Goal: Task Accomplishment & Management: Complete application form

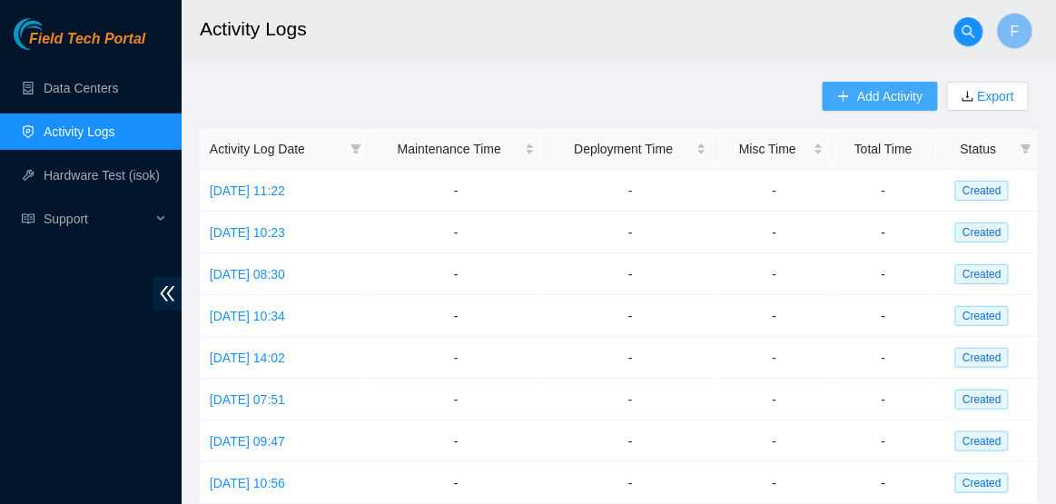
click at [867, 103] on span "Add Activity" at bounding box center [889, 96] width 65 height 20
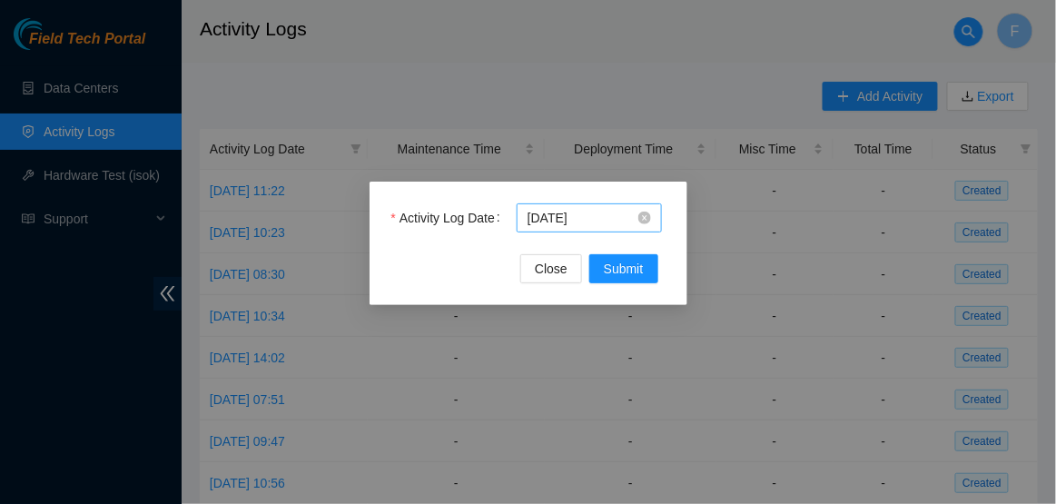
click at [618, 225] on body "Field Tech Portal Data Centers Activity Logs Hardware Test (isok) Support Activ…" at bounding box center [528, 252] width 1056 height 504
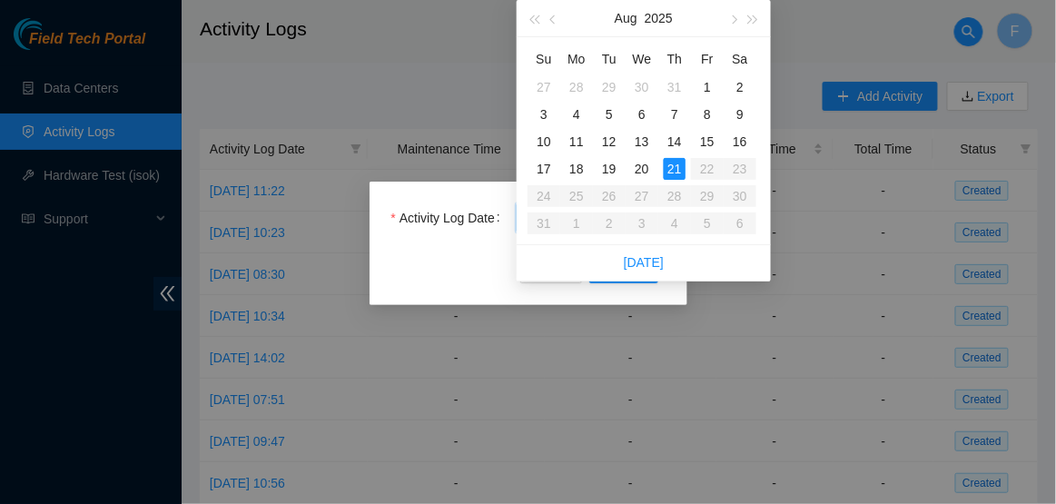
click at [678, 165] on div "21" at bounding box center [675, 169] width 22 height 22
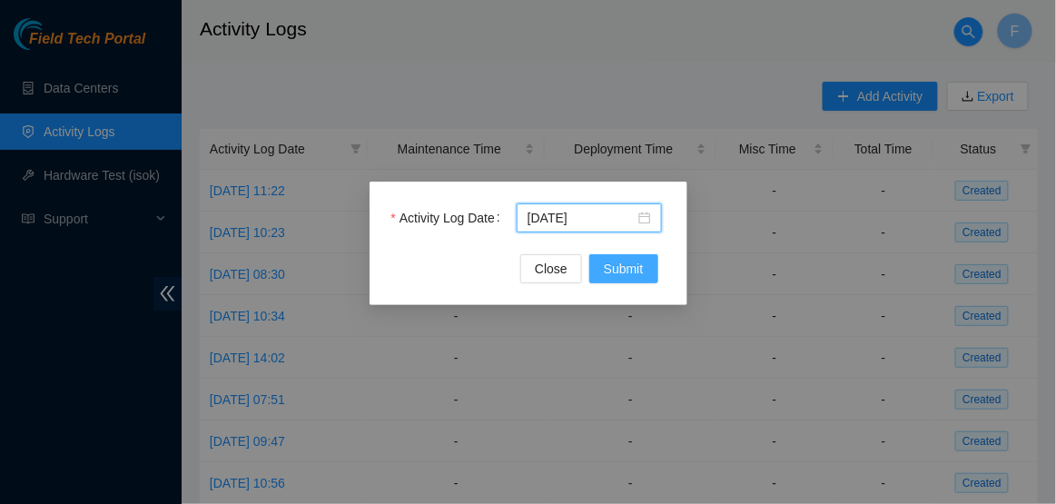
click at [628, 271] on span "Submit" at bounding box center [624, 269] width 40 height 20
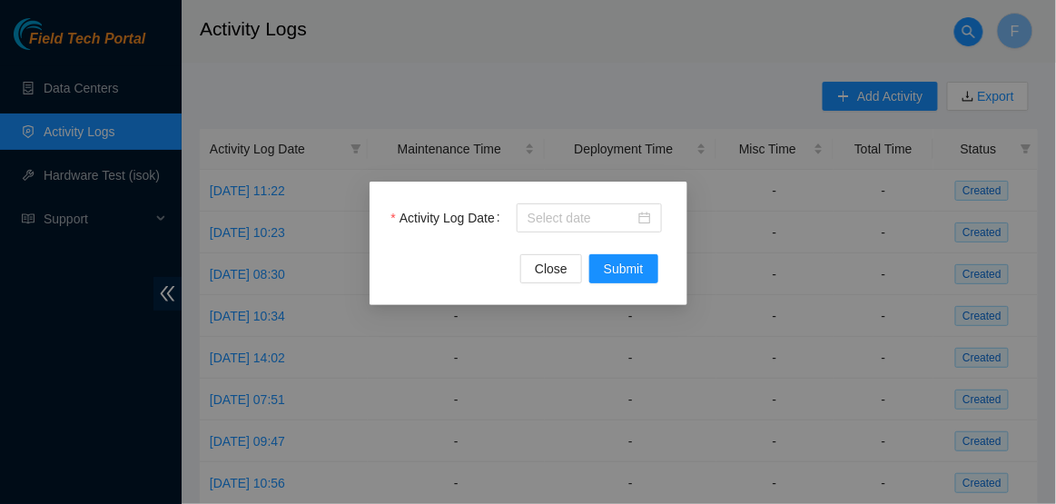
click at [628, 93] on div "Activity Log Date Close Submit" at bounding box center [528, 252] width 1056 height 504
click at [544, 297] on div "Activity Log Date Close Submit" at bounding box center [529, 244] width 318 height 124
click at [556, 270] on span "Close" at bounding box center [551, 269] width 33 height 20
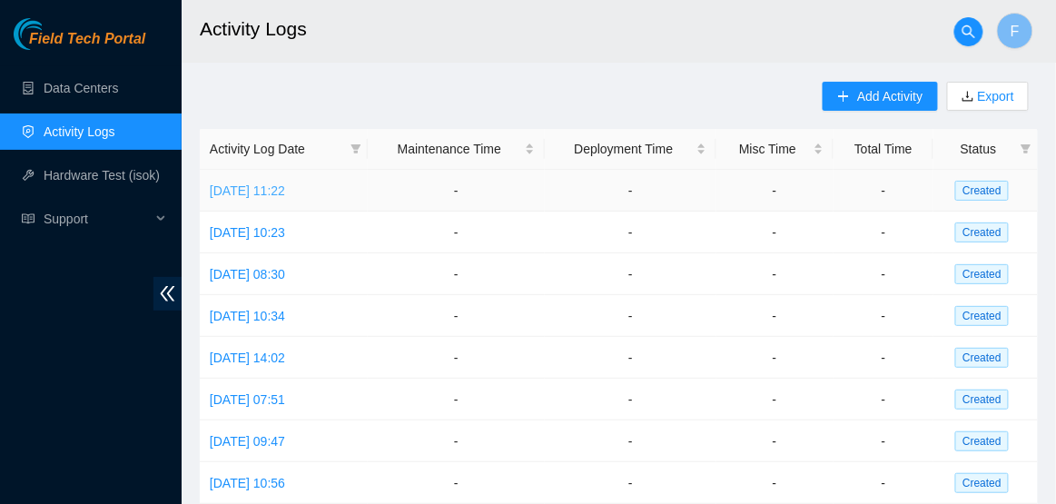
click at [285, 190] on link "Tue, 01 Jul 2025 11:22" at bounding box center [247, 190] width 75 height 15
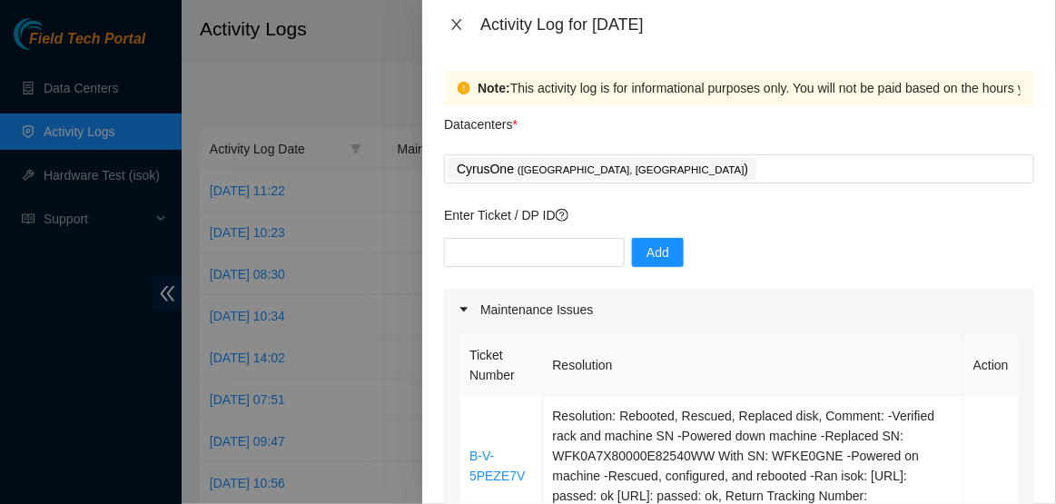
click at [453, 20] on icon "close" at bounding box center [457, 24] width 10 height 11
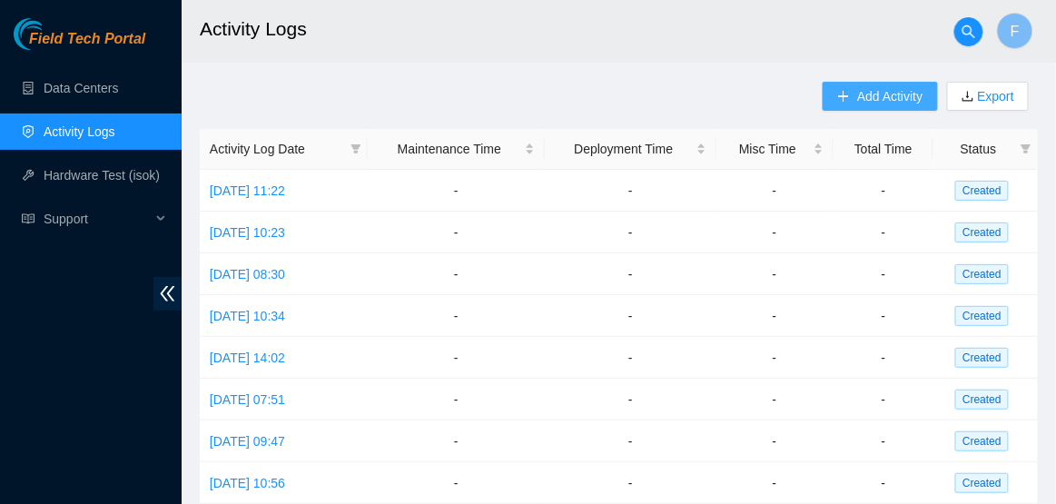
click at [883, 101] on span "Add Activity" at bounding box center [889, 96] width 65 height 20
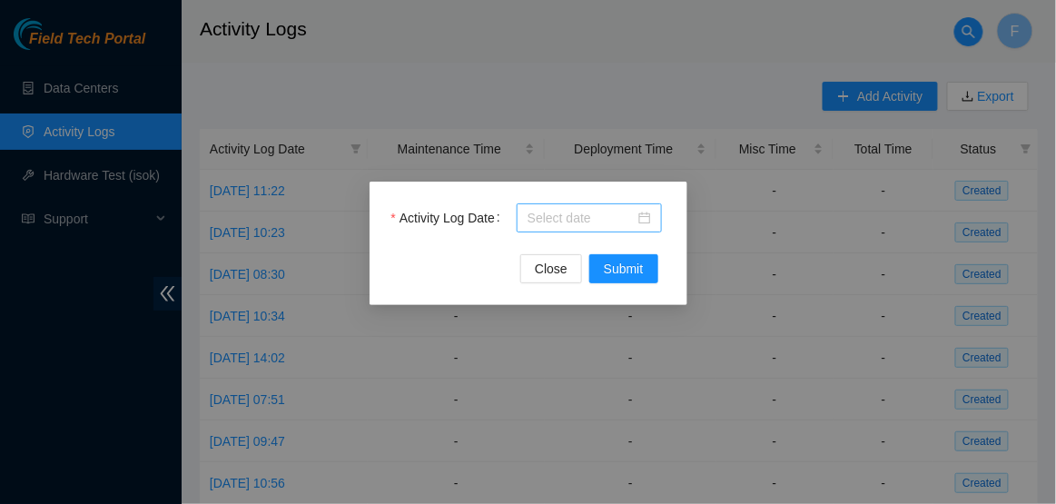
click at [583, 213] on body "Field Tech Portal Data Centers Activity Logs Hardware Test (isok) Support Activ…" at bounding box center [528, 252] width 1056 height 504
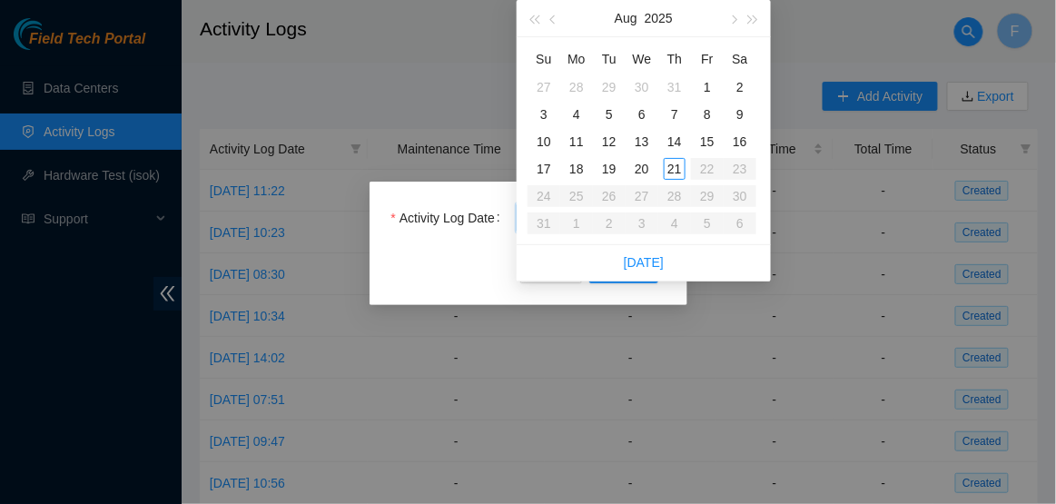
type input "2025-08-21"
click at [678, 169] on div "21" at bounding box center [675, 169] width 22 height 22
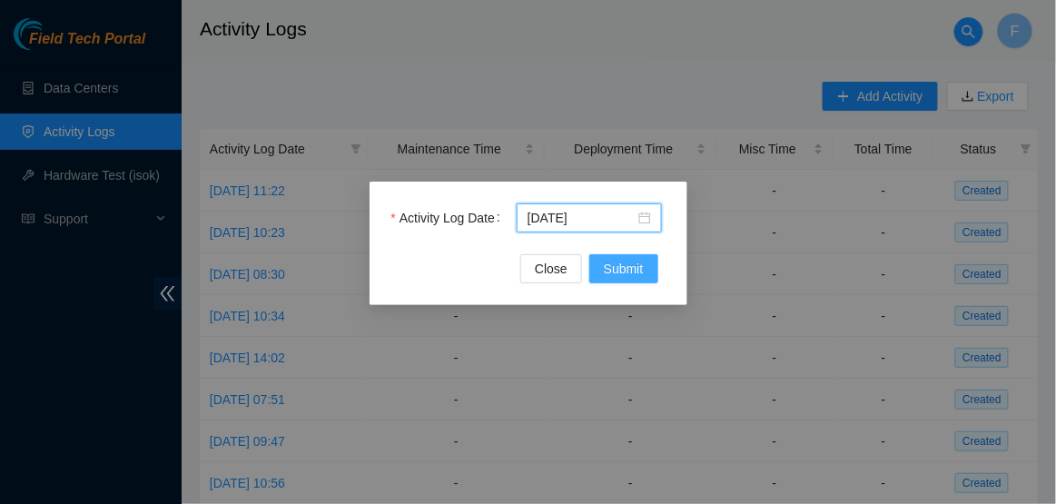
click at [608, 268] on span "Submit" at bounding box center [624, 269] width 40 height 20
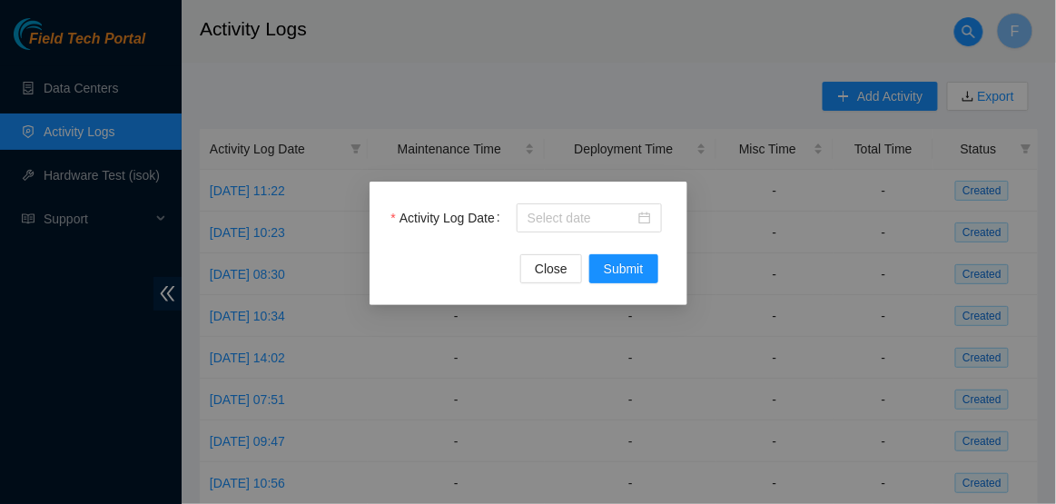
click at [644, 105] on div "Activity Log Date Close Submit" at bounding box center [528, 252] width 1056 height 504
click at [568, 262] on button "Close" at bounding box center [551, 268] width 62 height 29
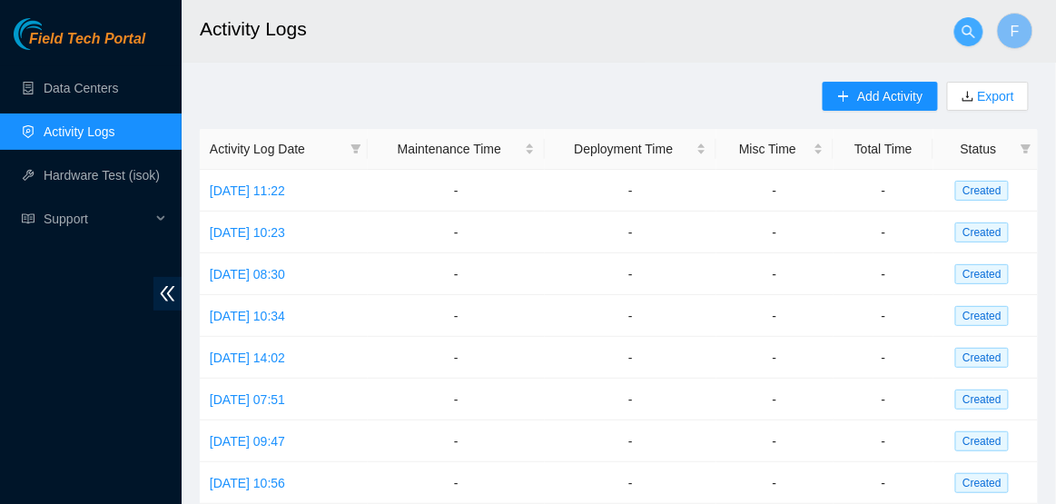
click at [967, 35] on icon "search" at bounding box center [969, 31] width 13 height 13
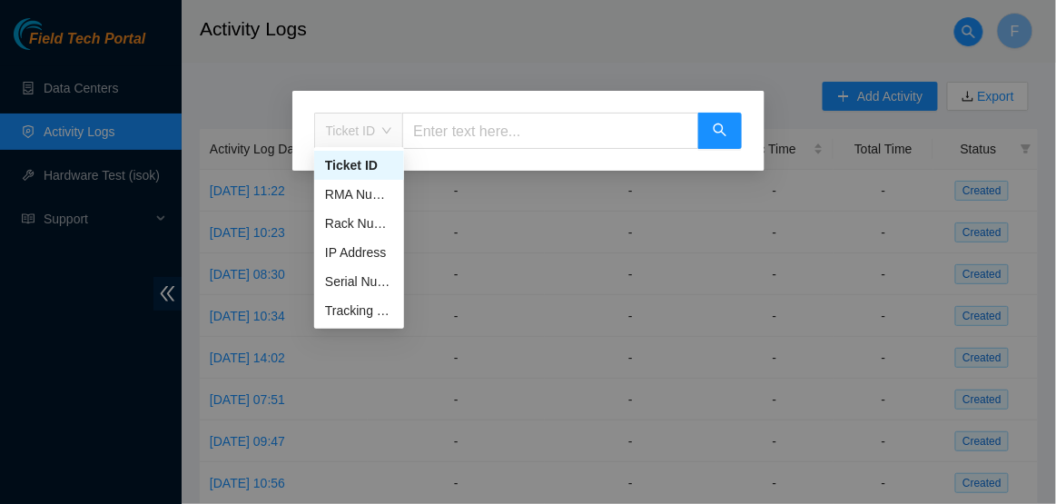
click at [398, 136] on div "Ticket ID" at bounding box center [359, 130] width 88 height 29
click at [448, 70] on div "Ticket ID Ticket ID" at bounding box center [528, 252] width 1056 height 504
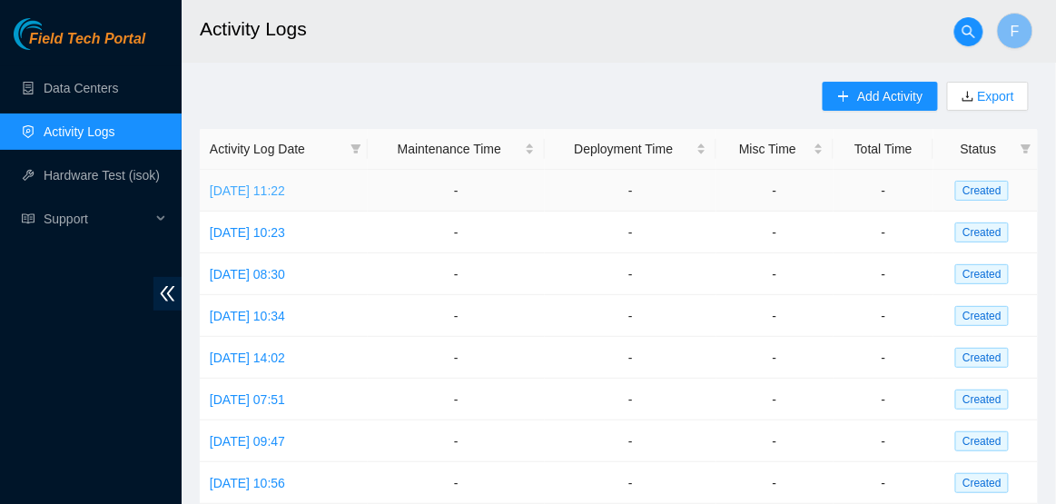
click at [285, 185] on link "Tue, 01 Jul 2025 11:22" at bounding box center [247, 190] width 75 height 15
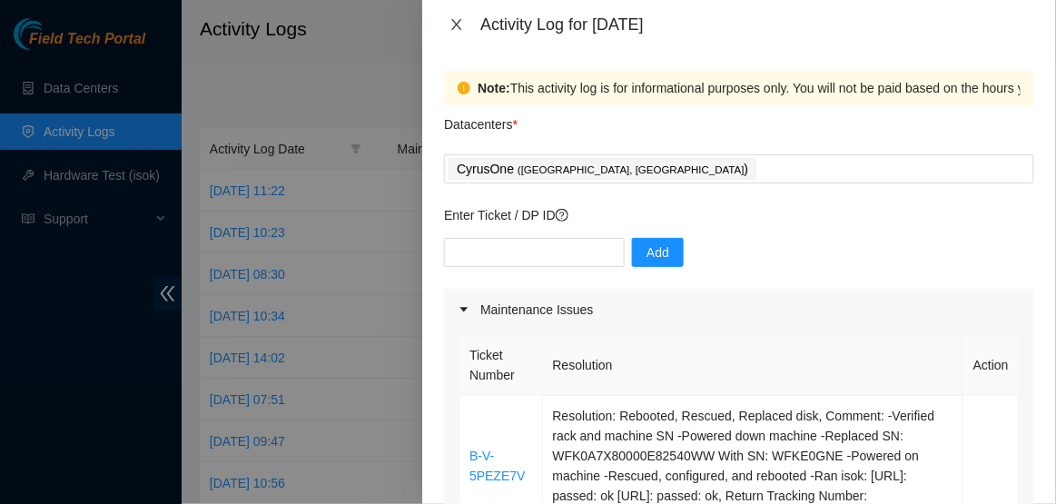
click at [450, 21] on icon "close" at bounding box center [457, 24] width 15 height 15
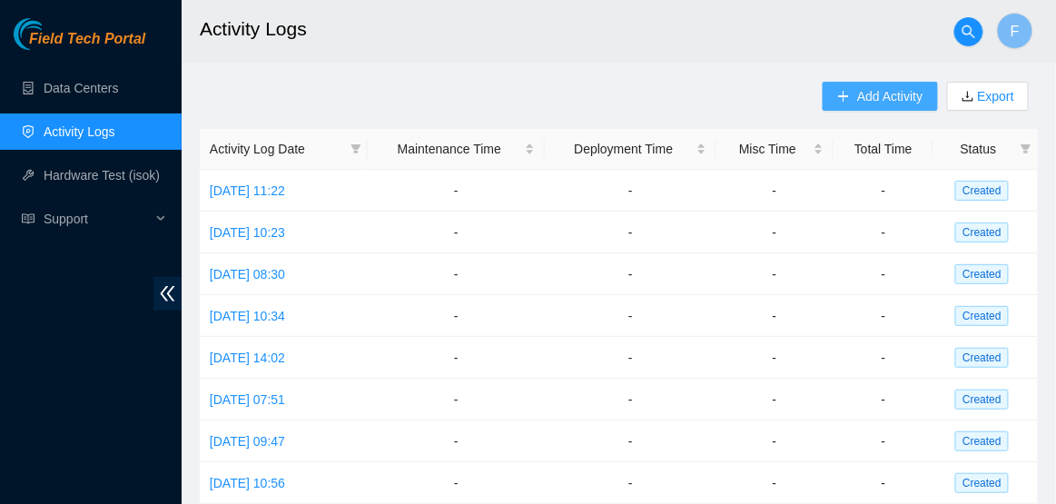
click at [905, 99] on span "Add Activity" at bounding box center [889, 96] width 65 height 20
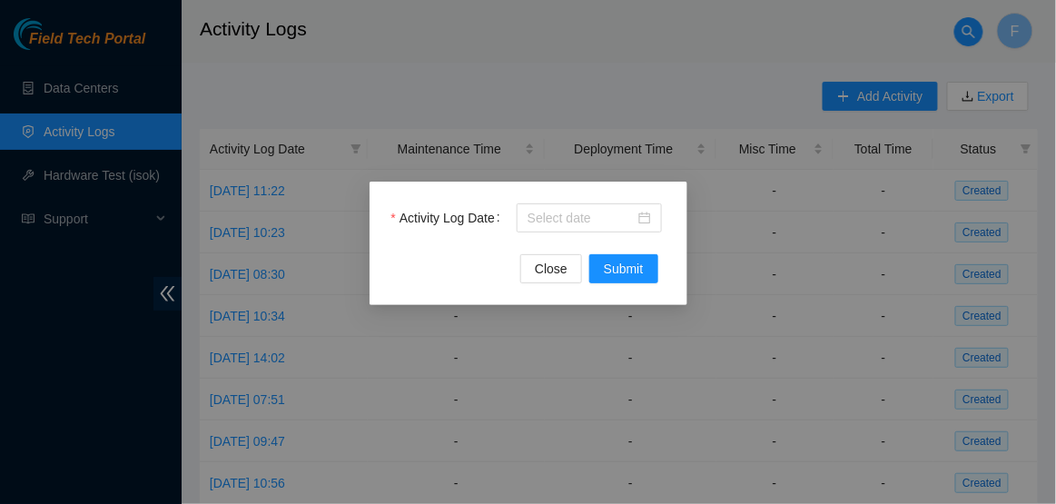
click at [621, 105] on div "Activity Log Date Close Submit" at bounding box center [528, 252] width 1056 height 504
click at [561, 230] on div at bounding box center [589, 217] width 145 height 29
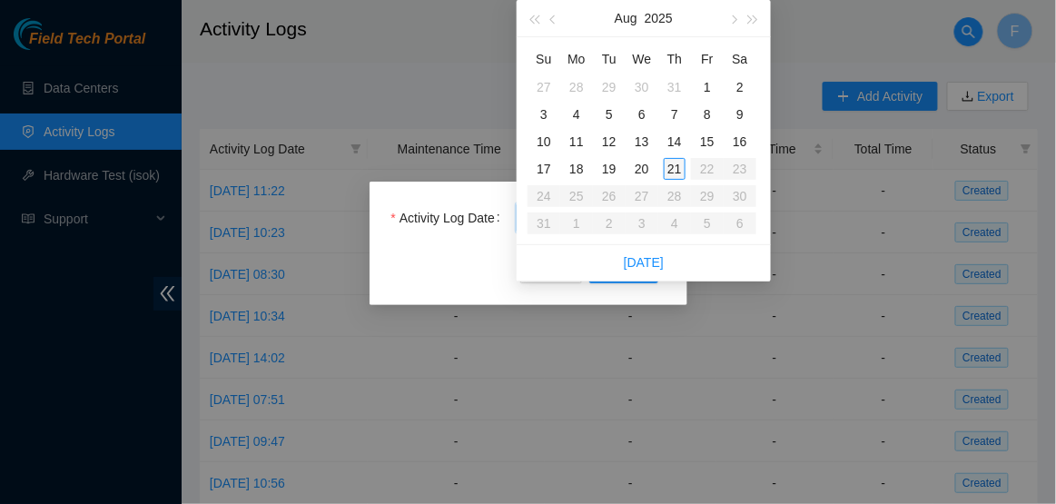
type input "2025-08-21"
click at [675, 175] on div "21" at bounding box center [675, 169] width 22 height 22
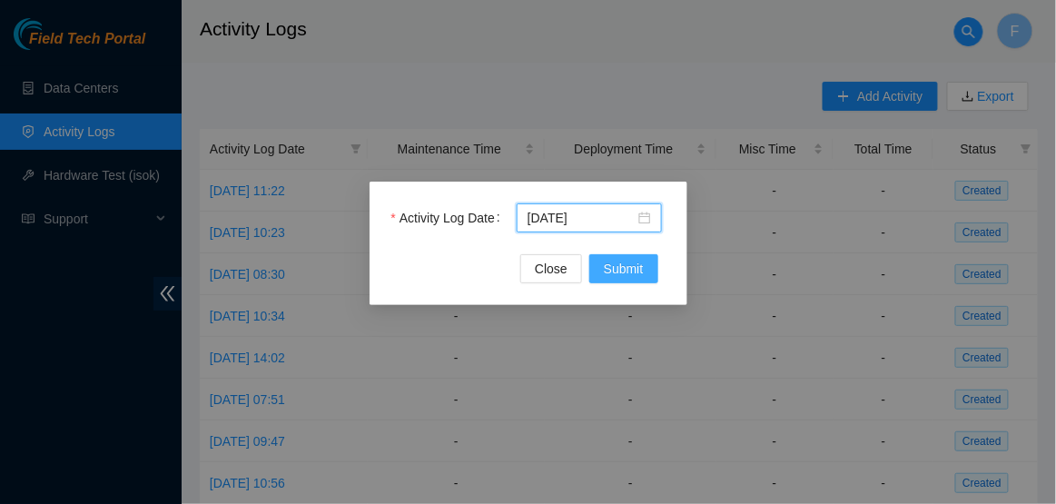
click at [621, 271] on span "Submit" at bounding box center [624, 269] width 40 height 20
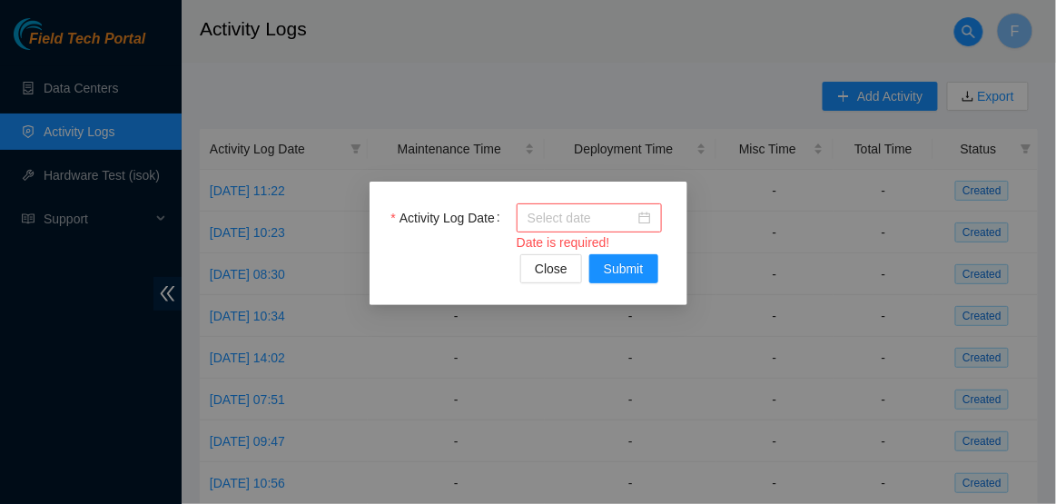
click at [649, 220] on div at bounding box center [590, 218] width 124 height 20
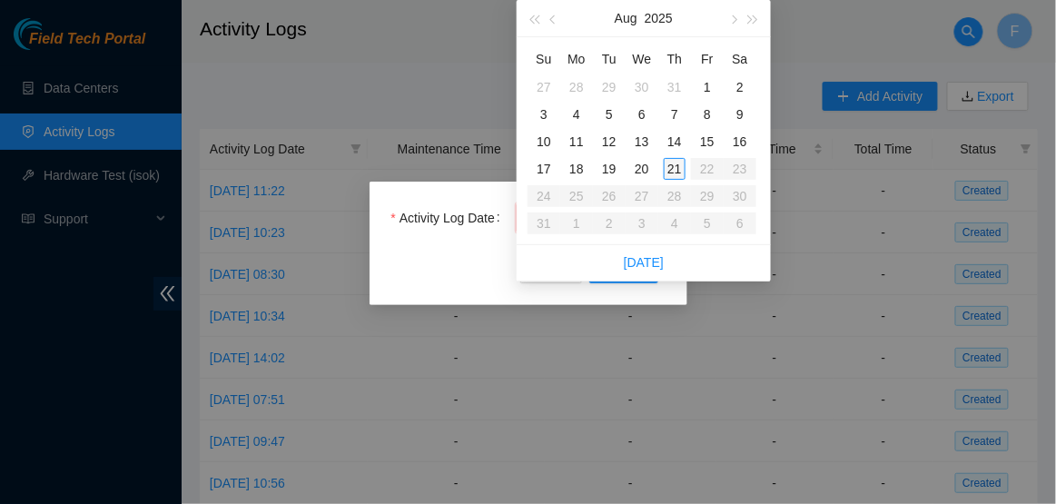
type input "2025-08-21"
click at [674, 169] on div "21" at bounding box center [675, 169] width 22 height 22
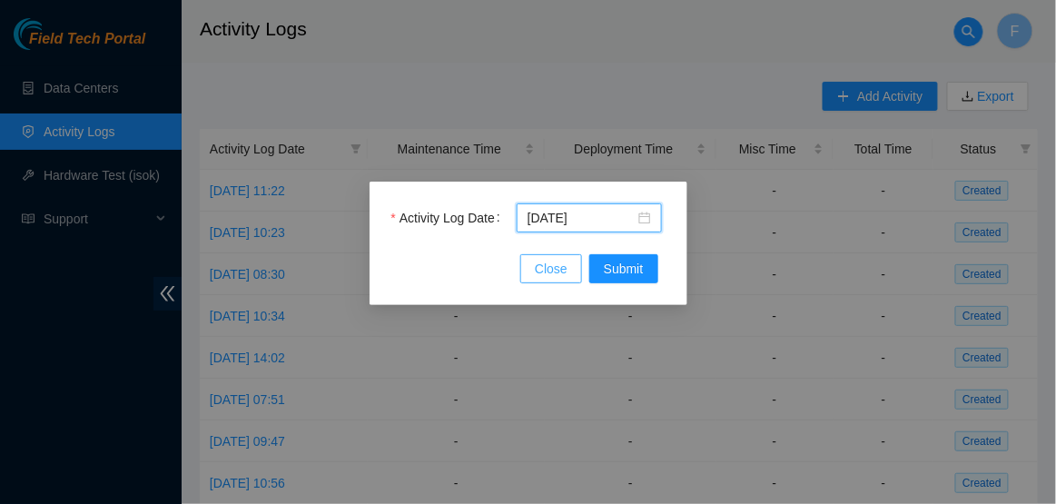
click at [551, 263] on span "Close" at bounding box center [551, 269] width 33 height 20
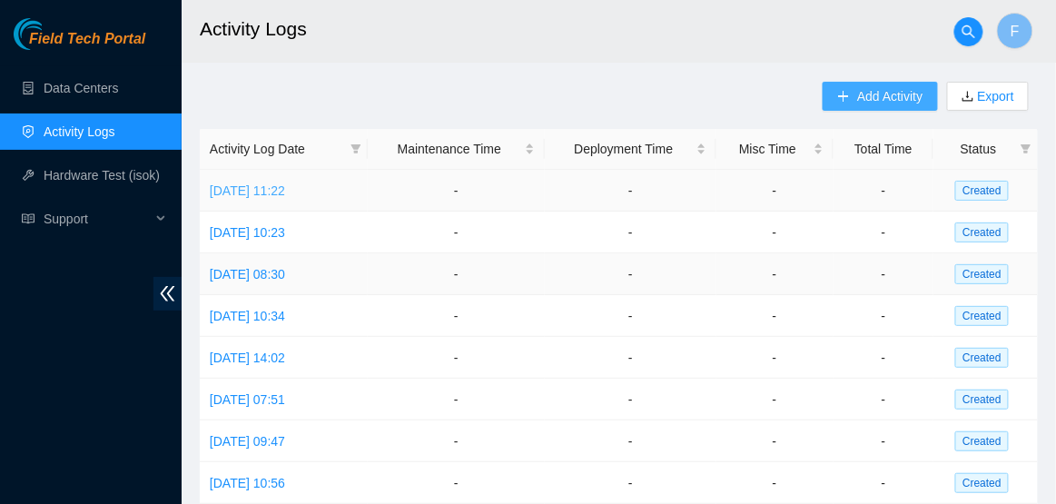
scroll to position [1, 0]
click at [976, 190] on span "Created" at bounding box center [982, 190] width 54 height 20
click at [1028, 150] on icon "filter" at bounding box center [1027, 147] width 10 height 9
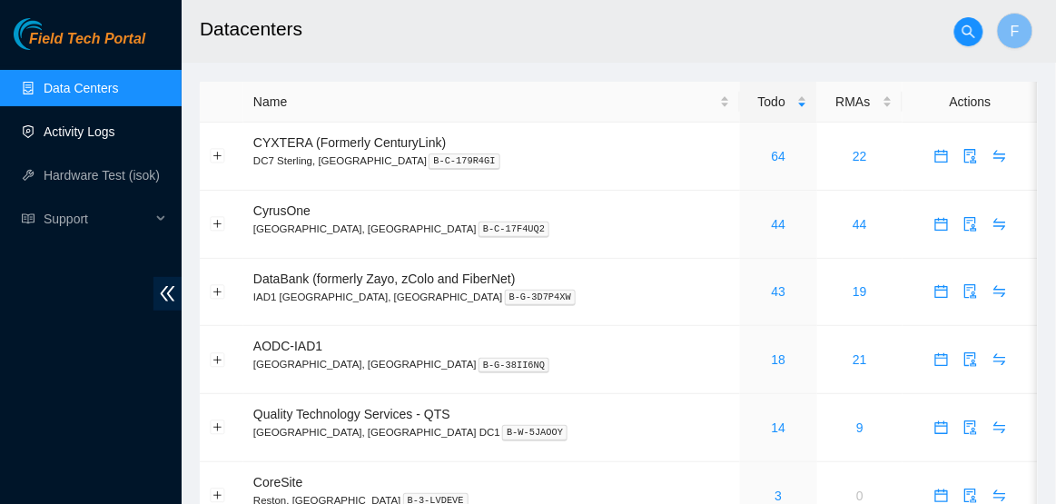
click at [99, 124] on link "Activity Logs" at bounding box center [80, 131] width 72 height 15
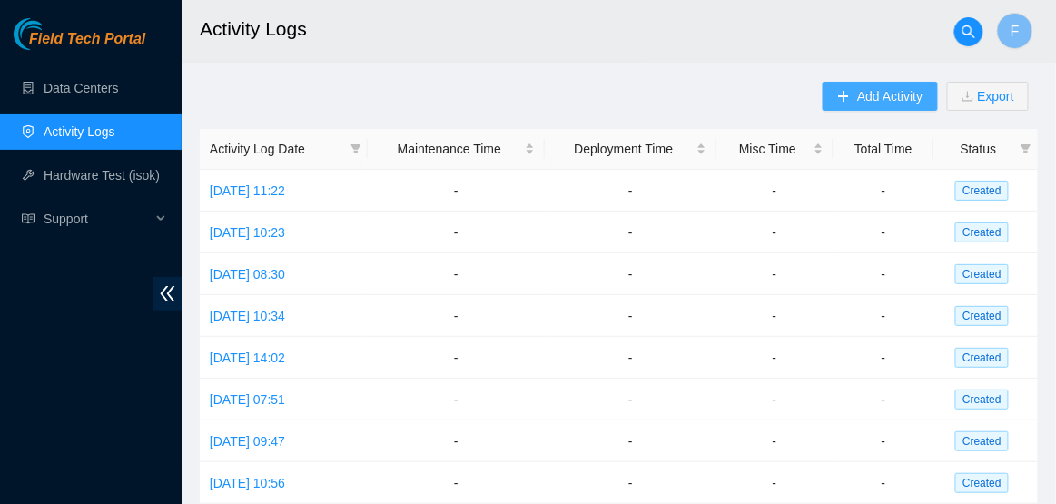
click at [885, 101] on span "Add Activity" at bounding box center [889, 96] width 65 height 20
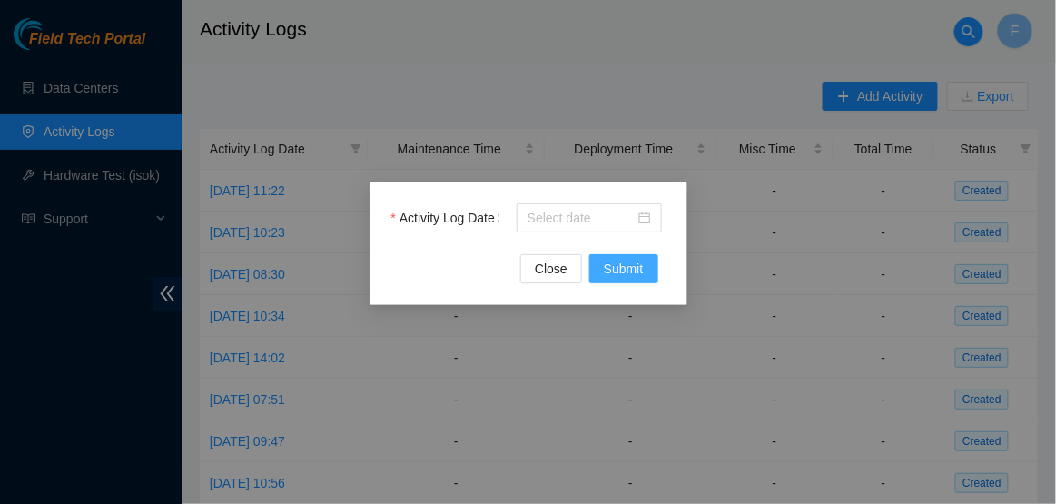
click at [613, 261] on span "Submit" at bounding box center [624, 269] width 40 height 20
click at [638, 213] on div at bounding box center [590, 218] width 124 height 20
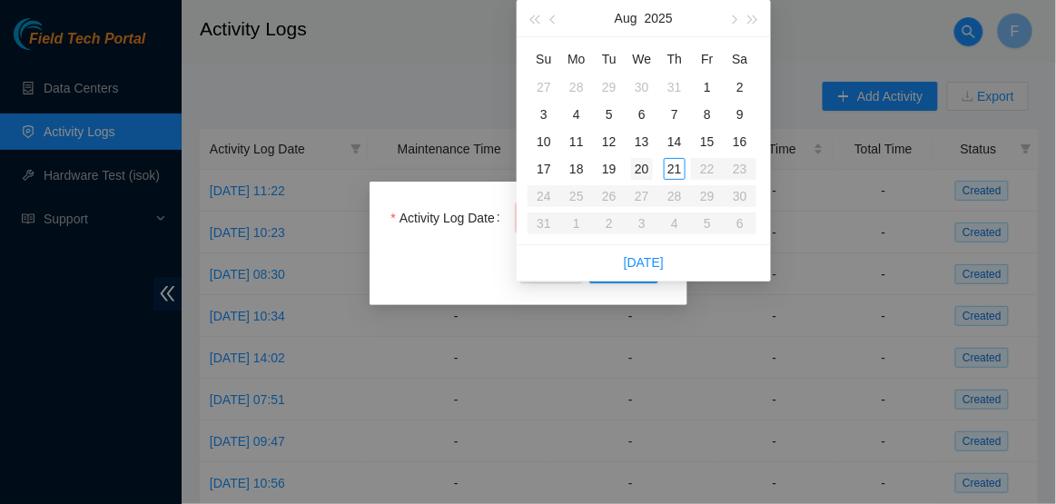
type input "2025-08-20"
click at [645, 174] on div "20" at bounding box center [642, 169] width 22 height 22
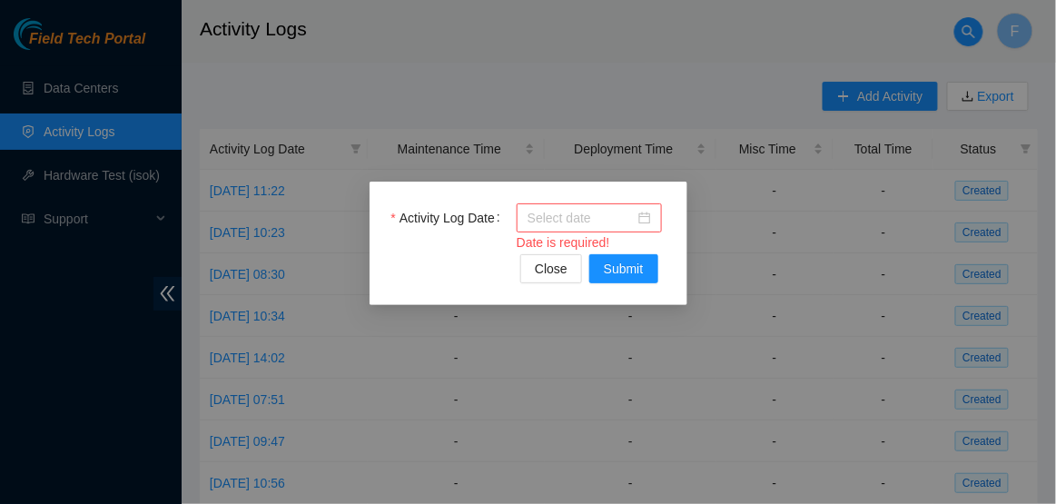
click at [621, 228] on div at bounding box center [589, 217] width 145 height 29
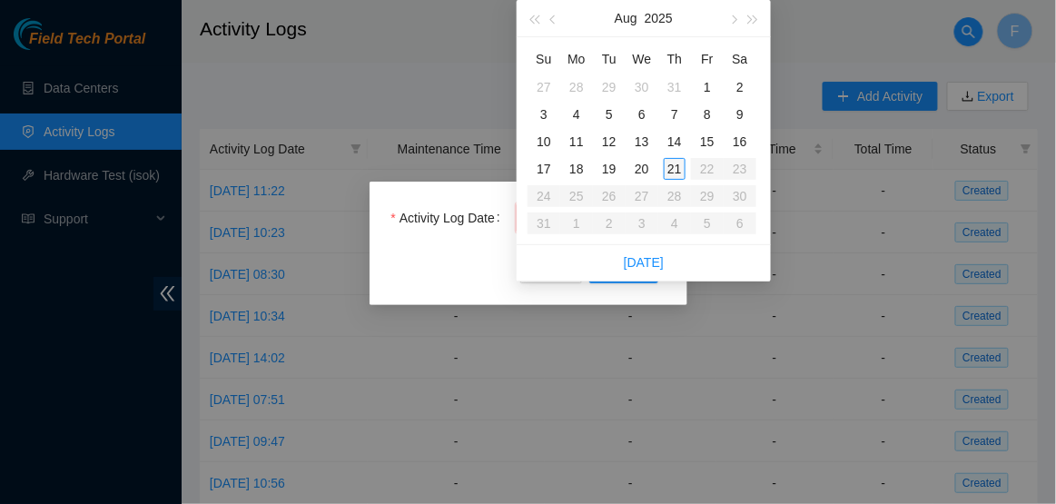
type input "2025-08-21"
click at [677, 172] on div "21" at bounding box center [675, 169] width 22 height 22
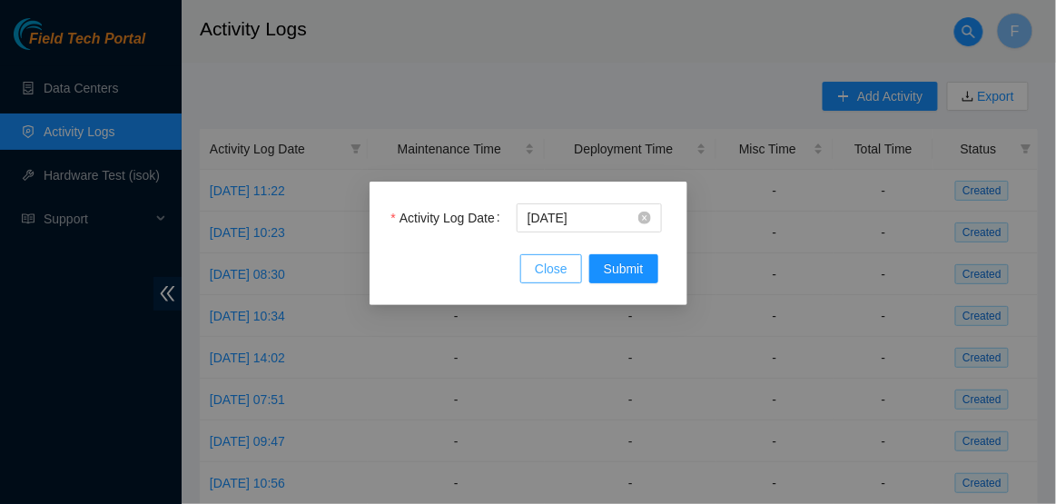
click at [560, 270] on span "Close" at bounding box center [551, 269] width 33 height 20
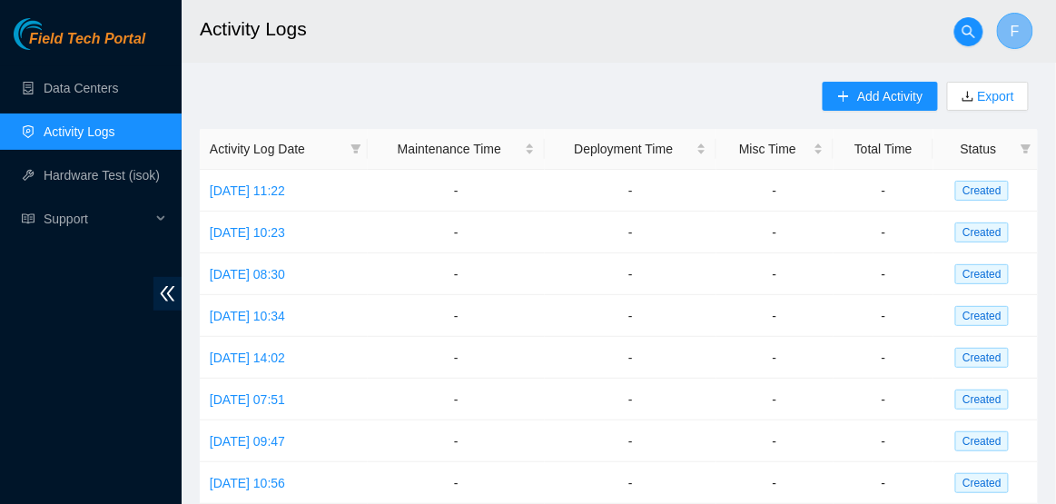
click at [1016, 29] on span "F" at bounding box center [1015, 31] width 9 height 23
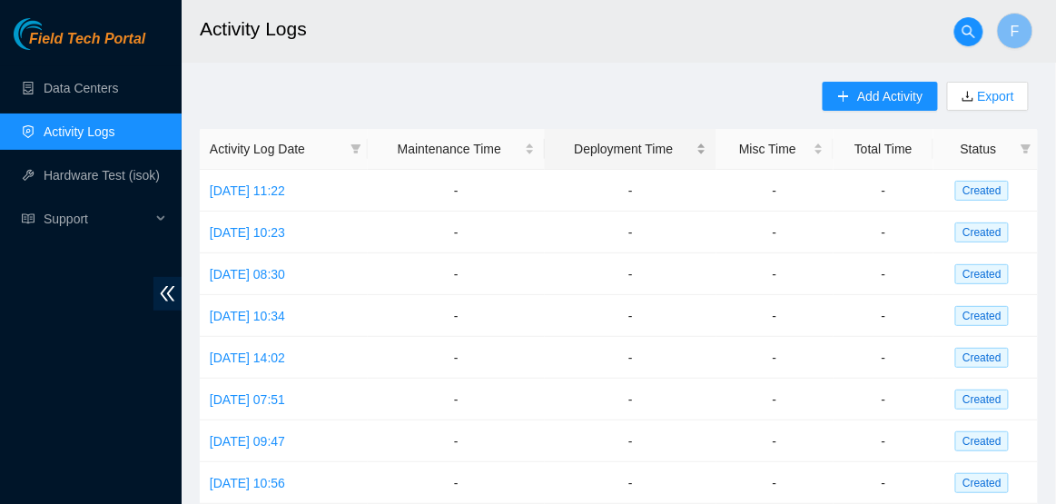
click at [634, 147] on div "Deployment Time" at bounding box center [630, 149] width 151 height 20
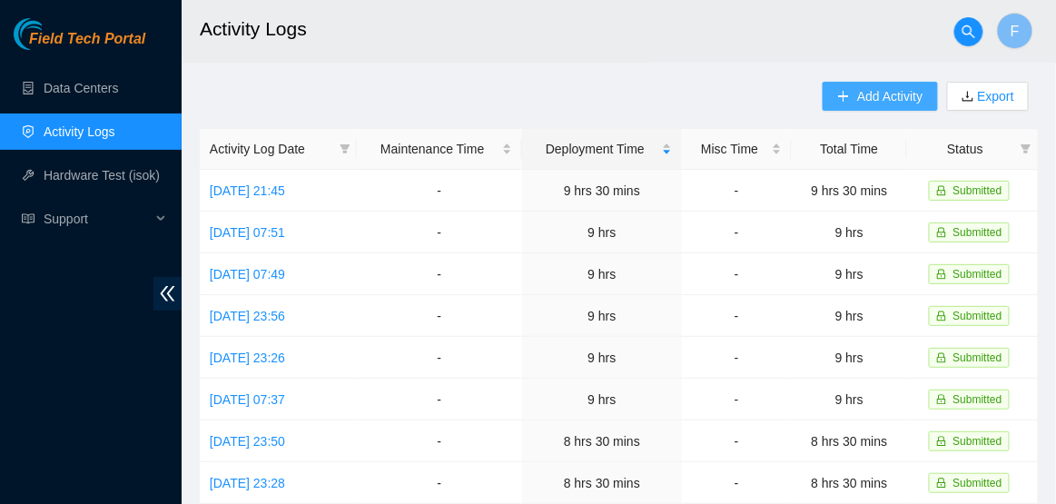
click at [887, 92] on span "Add Activity" at bounding box center [889, 96] width 65 height 20
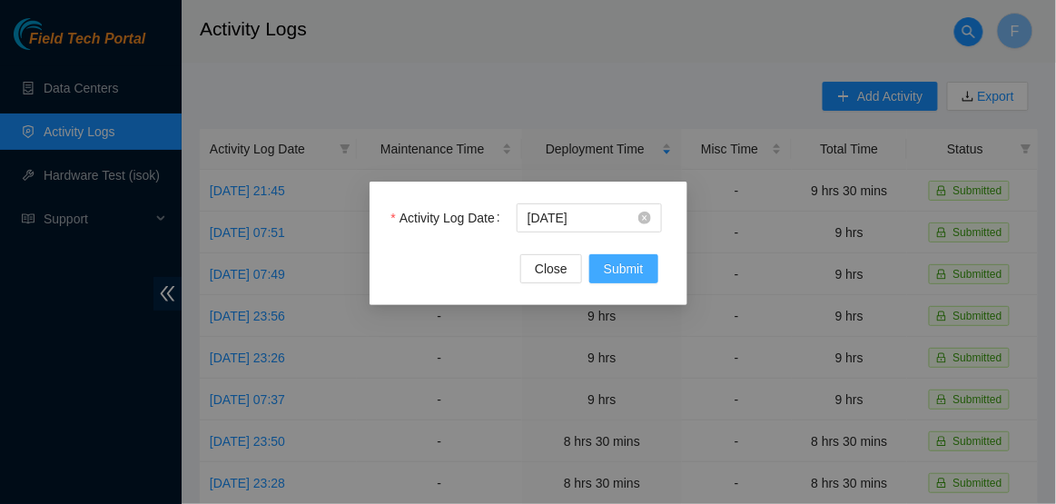
click at [646, 263] on button "Submit" at bounding box center [623, 268] width 69 height 29
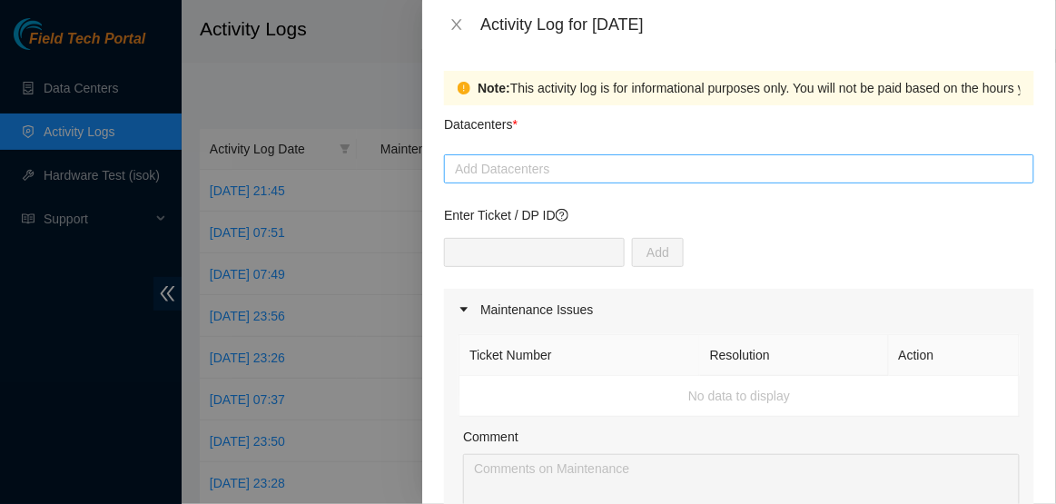
click at [635, 170] on div at bounding box center [739, 169] width 581 height 22
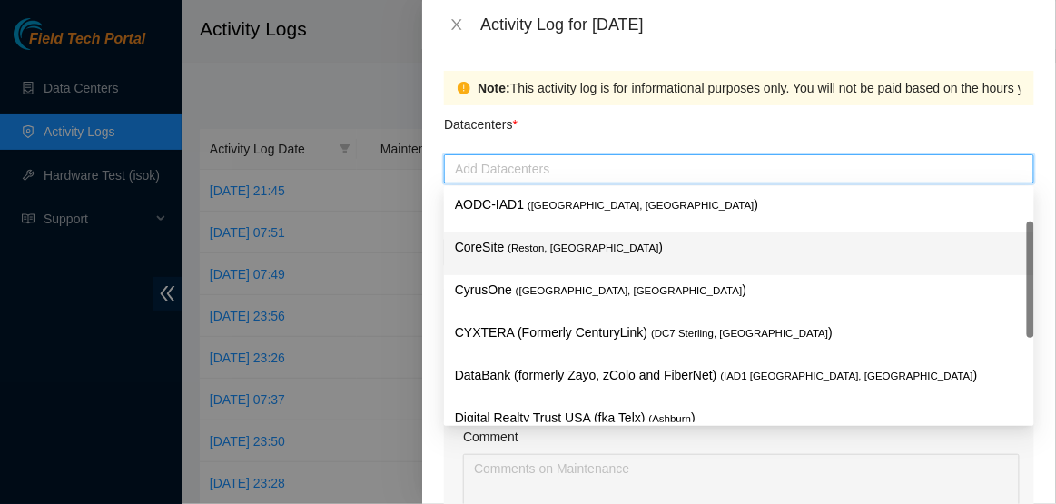
scroll to position [197, 0]
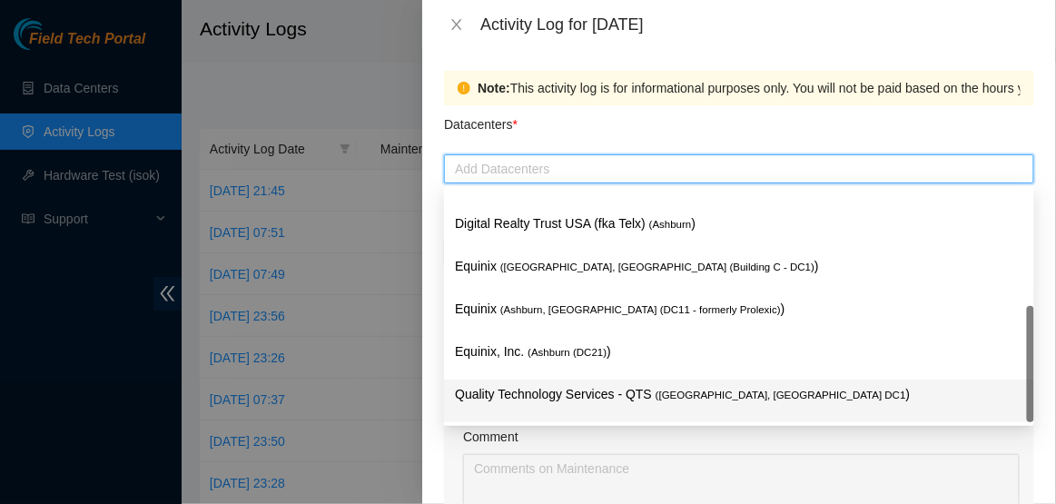
click at [558, 391] on p "Quality Technology Services - QTS ( Ashburn, VA DC1 )" at bounding box center [739, 394] width 569 height 21
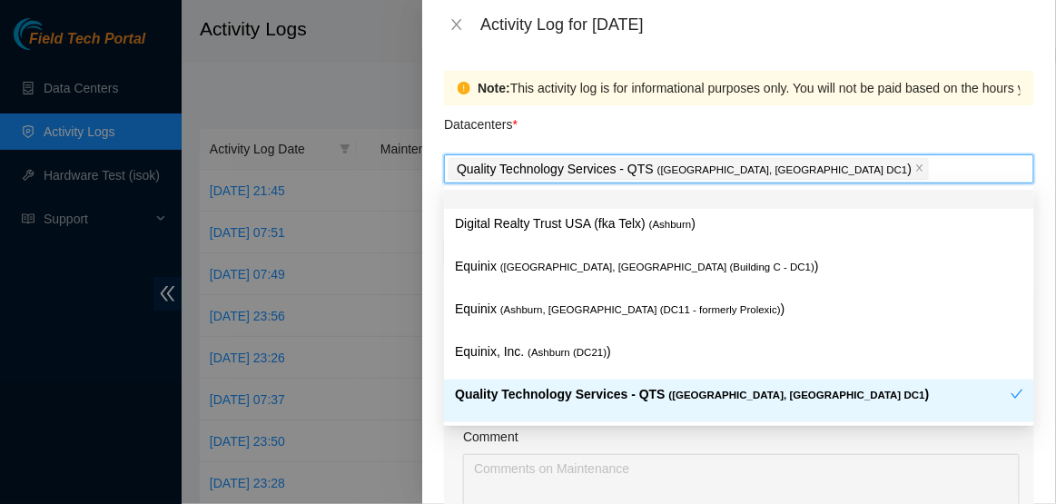
click at [798, 128] on div "Datacenters *" at bounding box center [739, 129] width 590 height 49
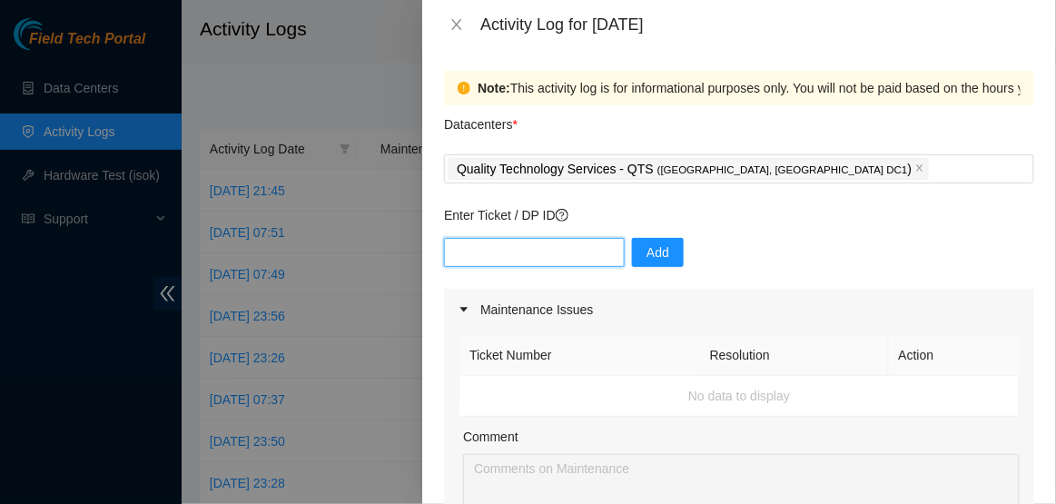
click at [534, 253] on input "text" at bounding box center [534, 252] width 181 height 29
type input "DP75581"
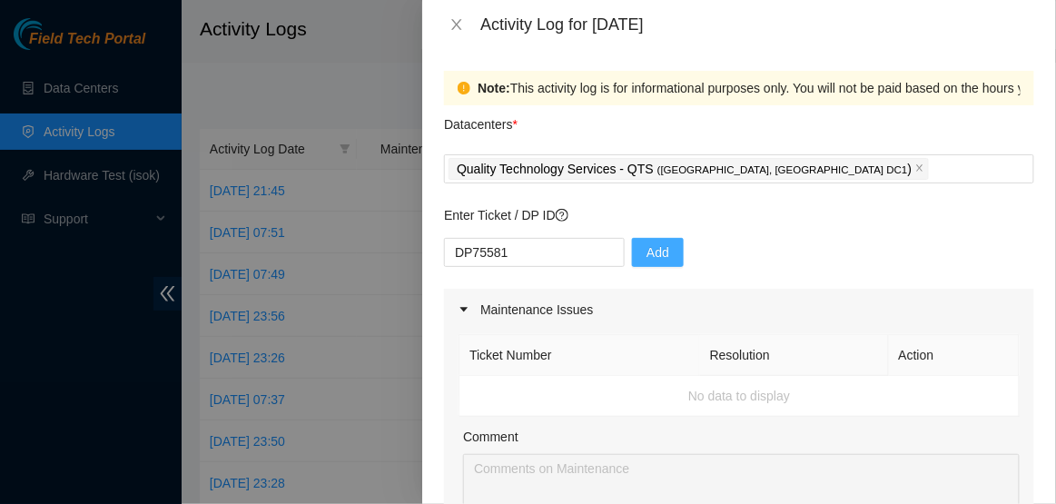
click at [657, 266] on button "Add" at bounding box center [658, 252] width 52 height 29
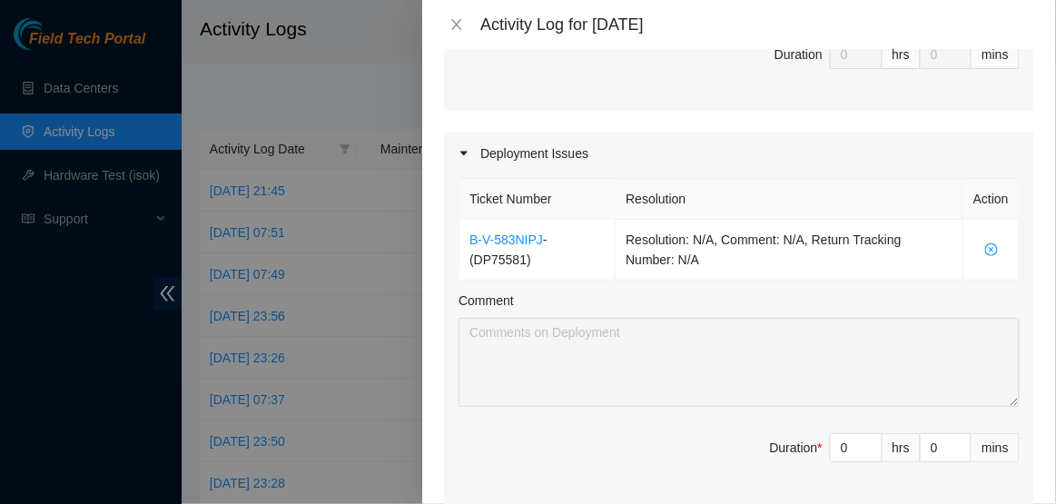
scroll to position [532, 0]
click at [851, 450] on input "0" at bounding box center [856, 445] width 51 height 27
type input "8"
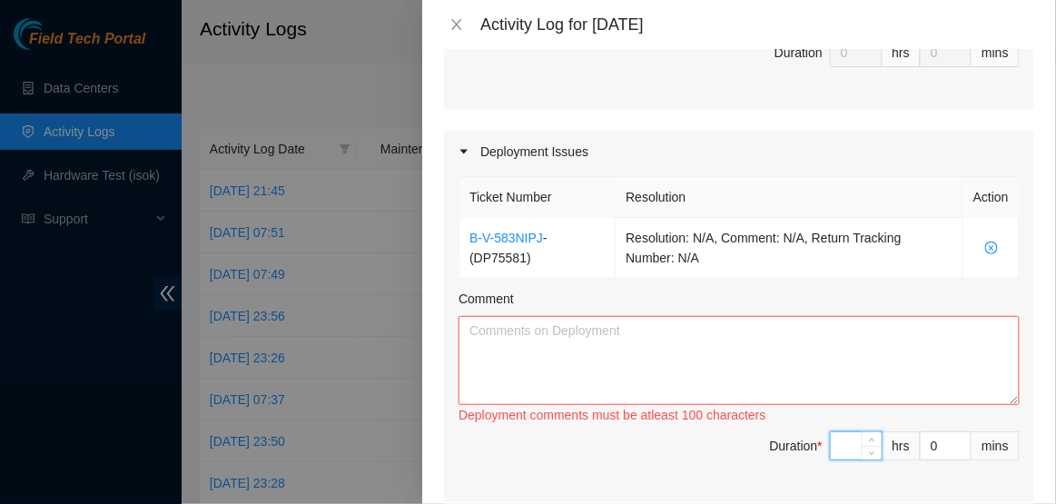
type input "7"
click at [630, 350] on textarea "Comment" at bounding box center [739, 360] width 561 height 89
paste textarea "23.199.252.136 unpingable 23.199.252.138 unpingable 23.199.252.141 unpingable 2…"
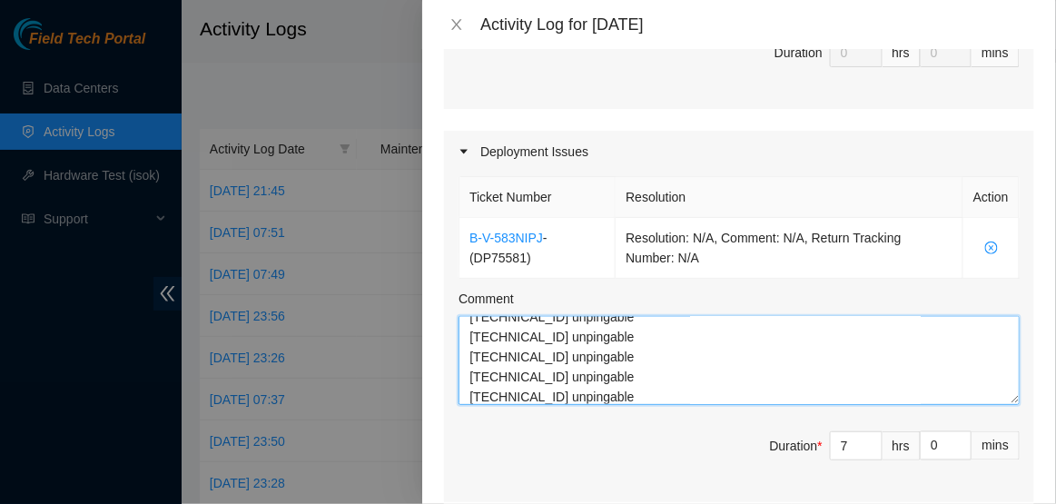
scroll to position [239, 0]
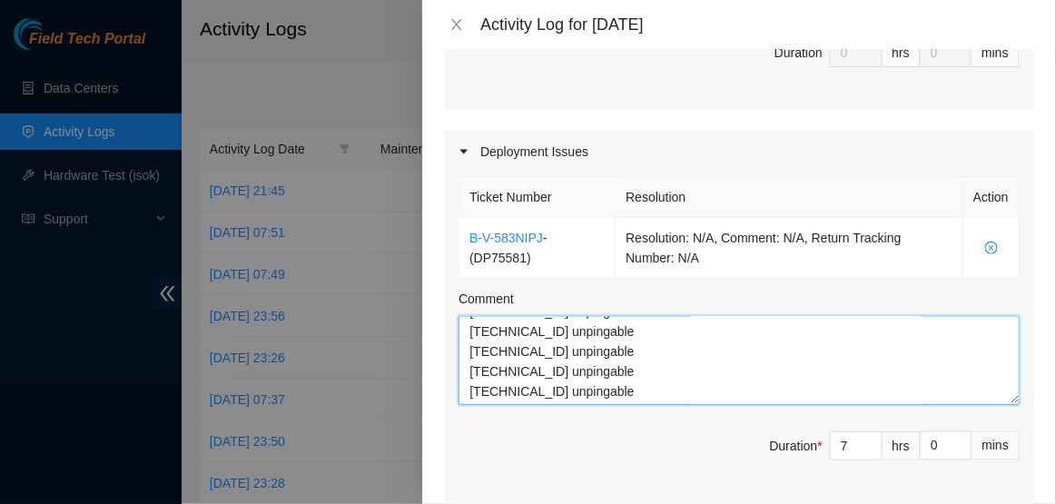
click at [674, 396] on textarea "rebooted the following servers 23.199.252.136 unpingable 23.199.252.138 unpinga…" at bounding box center [739, 360] width 561 height 89
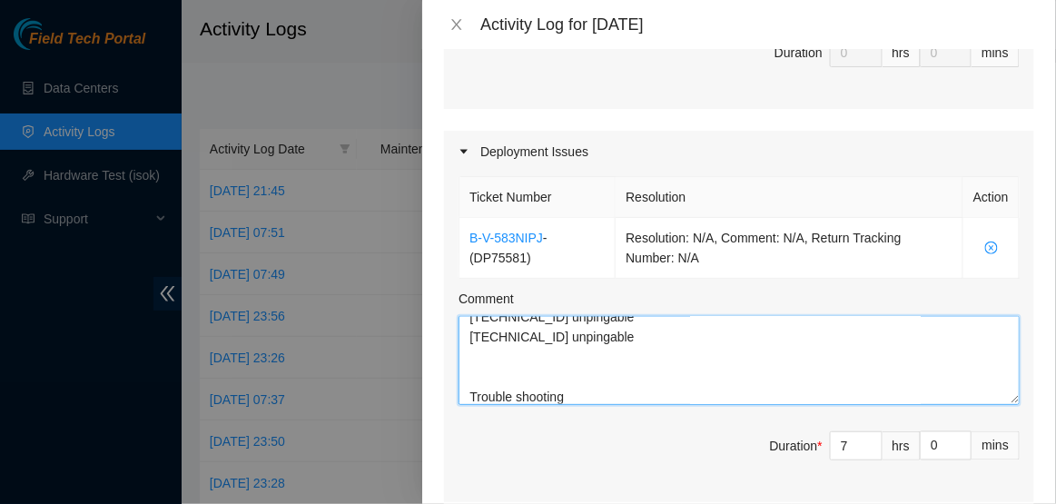
click at [516, 397] on textarea "rebooted the following servers 23.199.252.136 unpingable 23.199.252.138 unpinga…" at bounding box center [739, 360] width 561 height 89
click at [582, 395] on textarea "rebooted the following servers 23.199.252.136 unpingable 23.199.252.138 unpinga…" at bounding box center [739, 360] width 561 height 89
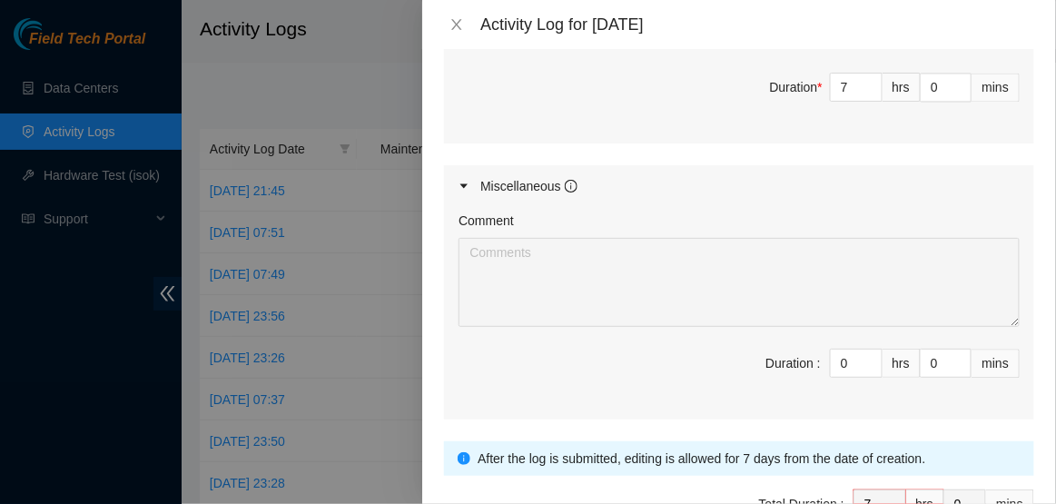
scroll to position [1003, 0]
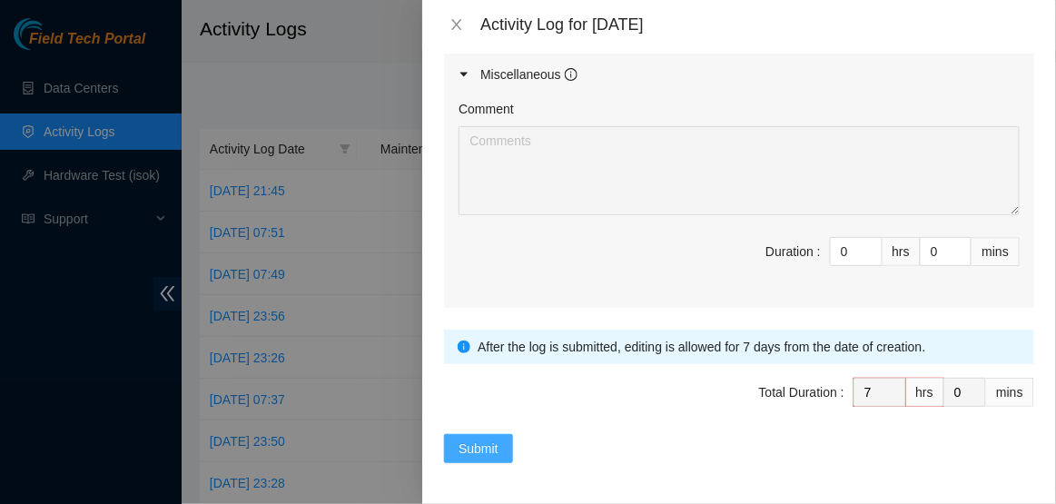
type textarea "rebooted the following servers 23.199.252.136 unpingable 23.199.252.138 unpinga…"
click at [481, 451] on span "Submit" at bounding box center [479, 449] width 40 height 20
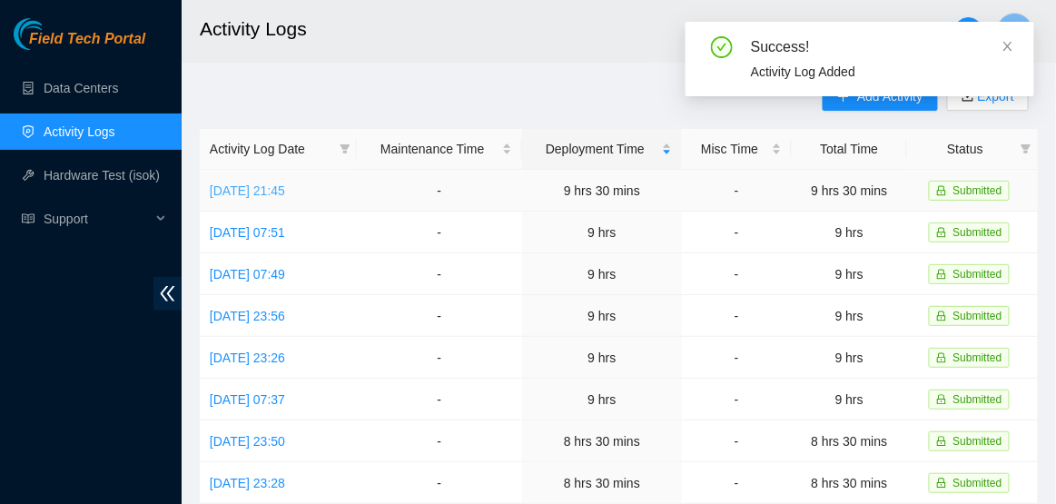
click at [285, 188] on link "Fri, 04 Apr 2025 21:45" at bounding box center [247, 190] width 75 height 15
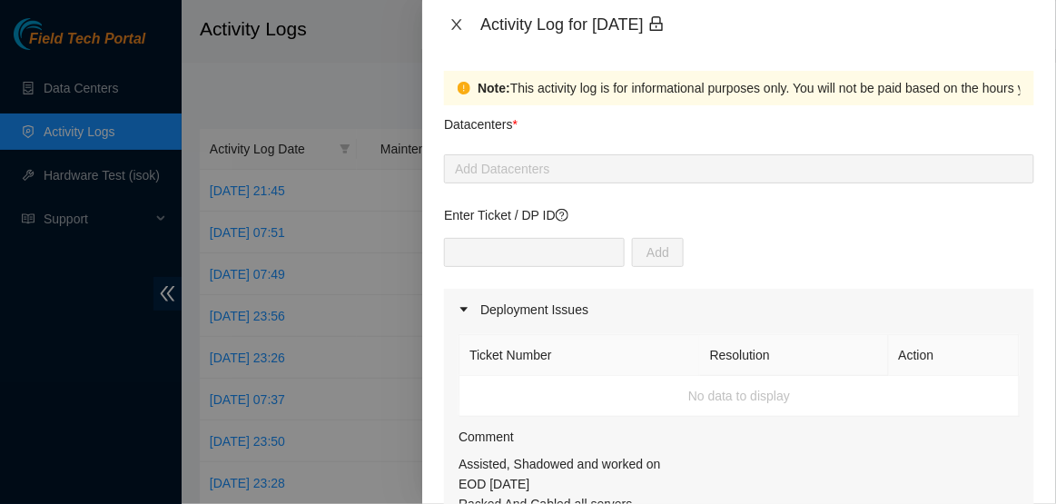
click at [463, 25] on icon "close" at bounding box center [457, 24] width 15 height 15
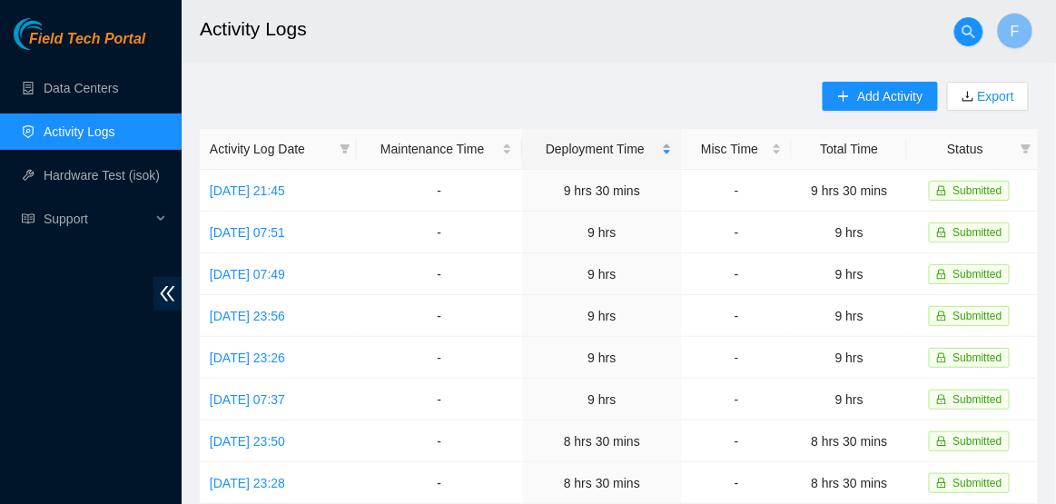
click at [672, 148] on div "Deployment Time" at bounding box center [602, 149] width 140 height 20
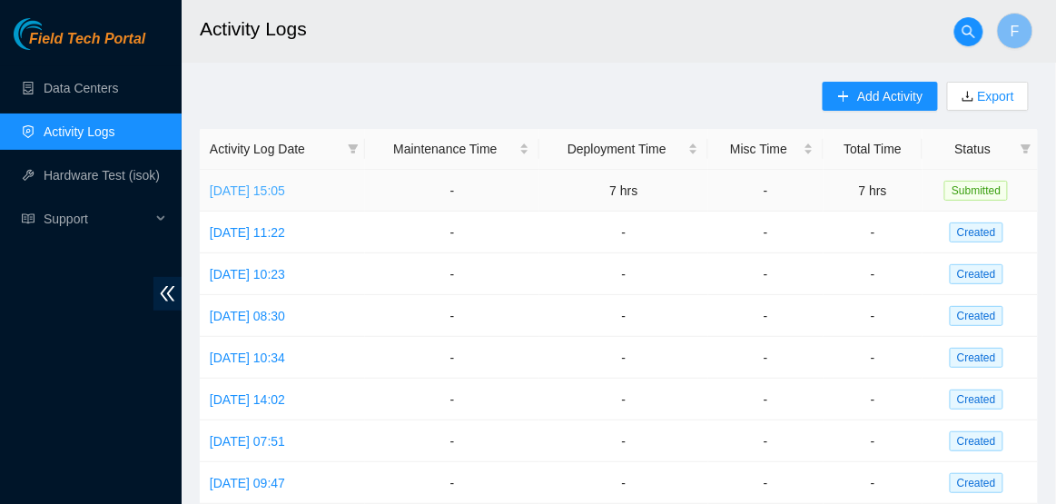
click at [285, 192] on link "Thu, 21 Aug 2025 15:05" at bounding box center [247, 190] width 75 height 15
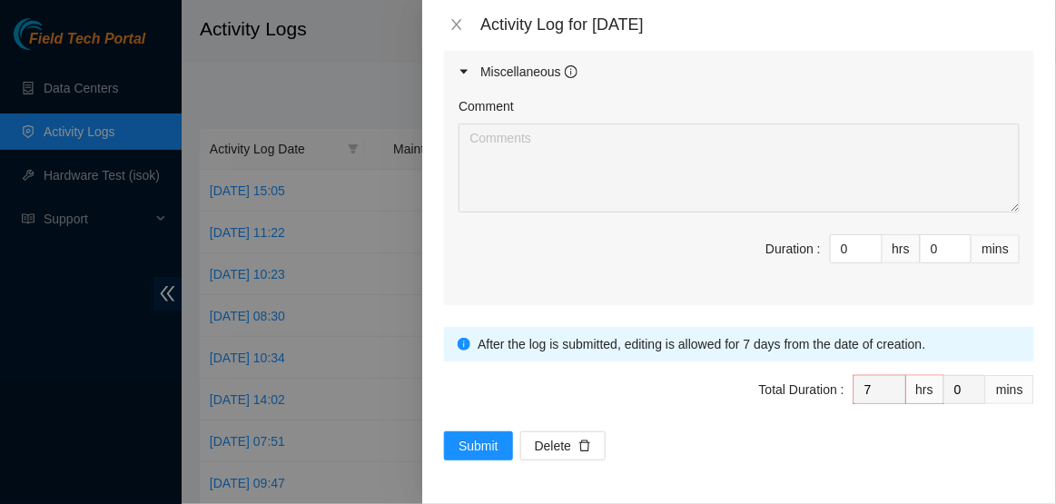
scroll to position [1005, 0]
